Goal: Task Accomplishment & Management: Manage account settings

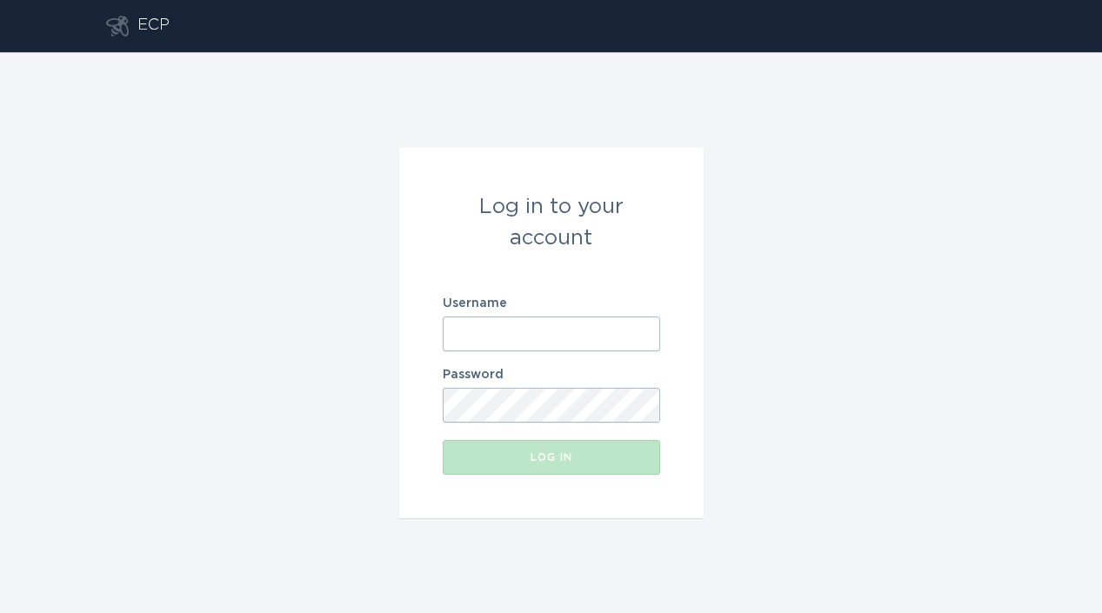
click at [492, 321] on input "Username" at bounding box center [551, 334] width 217 height 35
paste input "[EMAIL_ADDRESS][DOMAIN_NAME]"
type input "[EMAIL_ADDRESS][DOMAIN_NAME]"
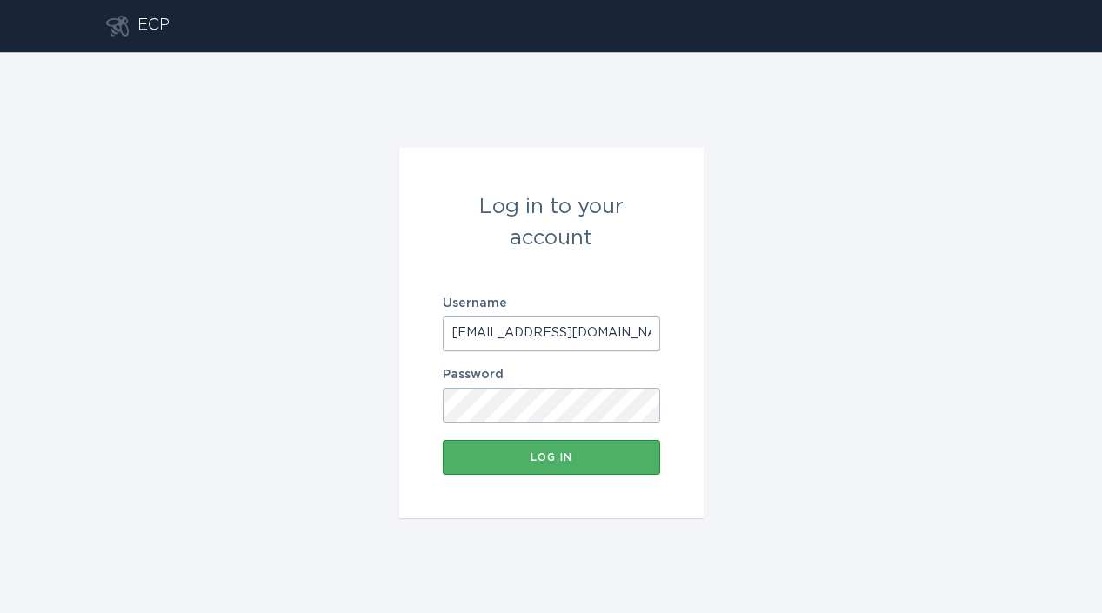
click at [510, 468] on button "Log in" at bounding box center [551, 457] width 217 height 35
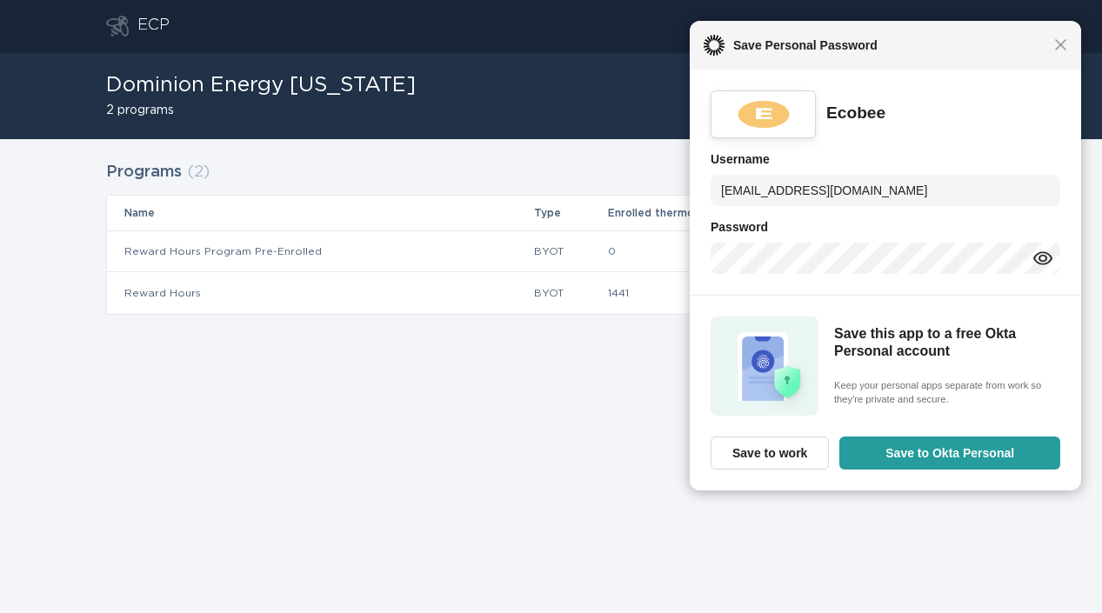
click at [1062, 57] on div "Close Save Personal Password" at bounding box center [885, 45] width 391 height 49
click at [1058, 50] on span "Close" at bounding box center [1060, 44] width 13 height 13
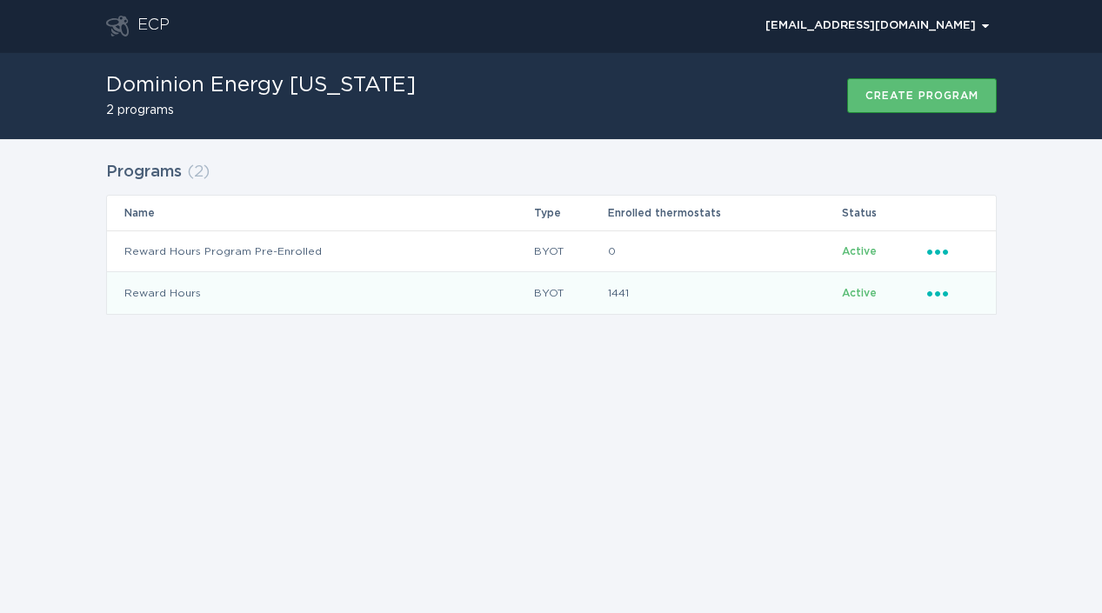
click at [935, 296] on icon "Ellipsis" at bounding box center [939, 291] width 24 height 15
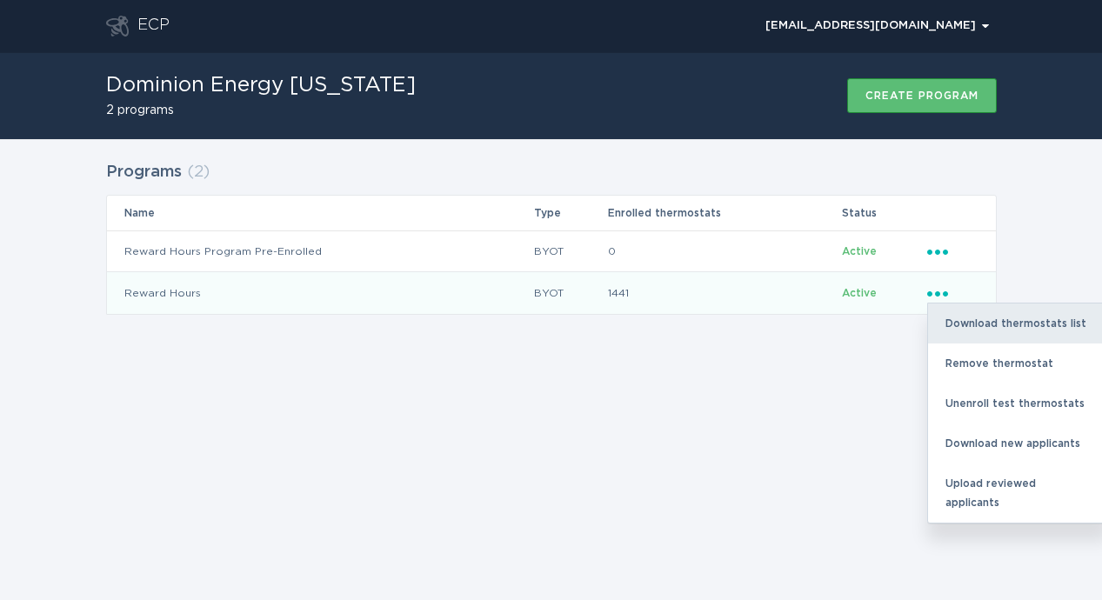
click at [961, 318] on div "Download thermostats list" at bounding box center [1018, 324] width 181 height 40
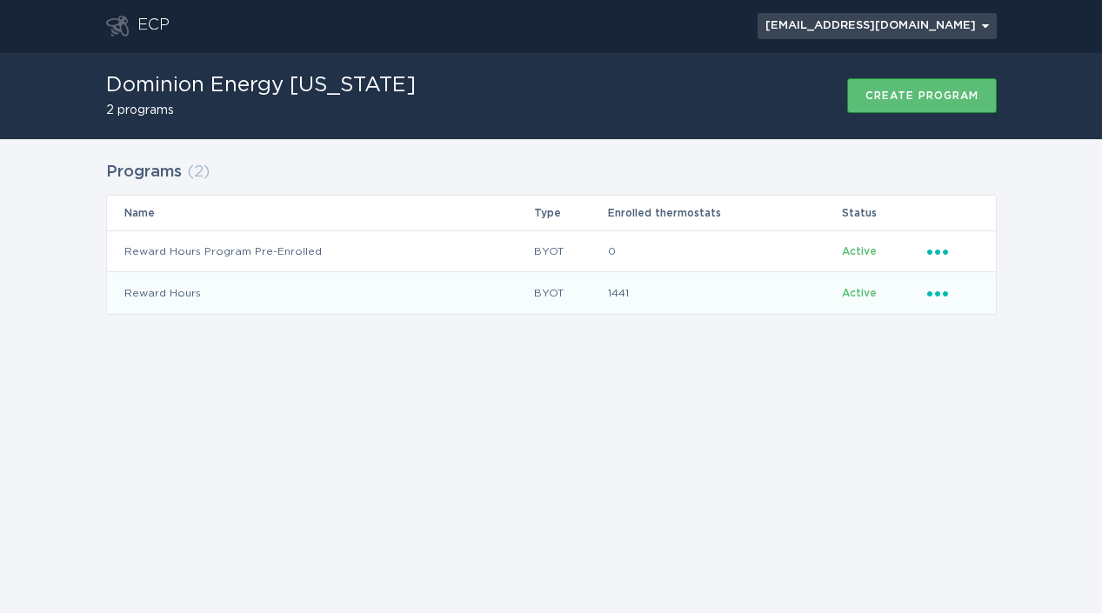
click at [806, 16] on button "[EMAIL_ADDRESS][DOMAIN_NAME] Chevron" at bounding box center [877, 26] width 239 height 26
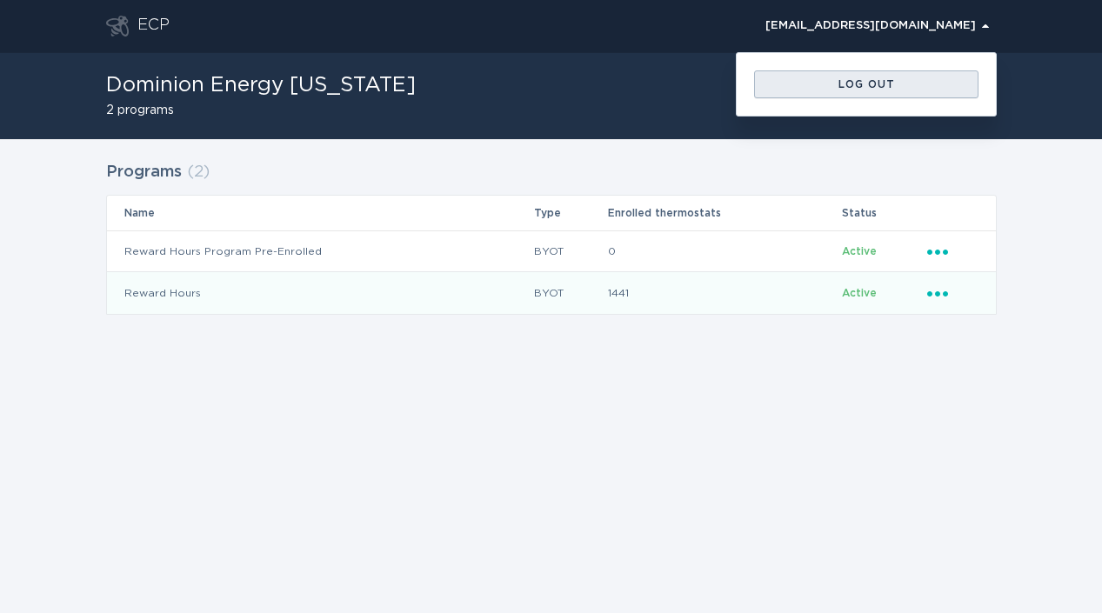
click at [826, 82] on div "Log out" at bounding box center [866, 84] width 207 height 10
